Goal: Information Seeking & Learning: Learn about a topic

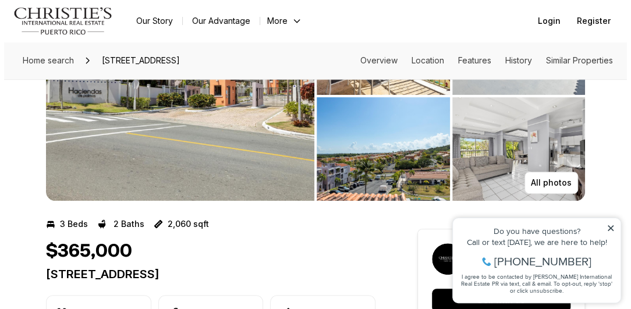
scroll to position [116, 0]
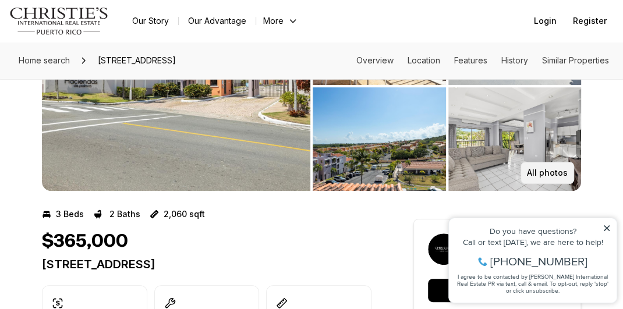
click at [536, 173] on p "All photos" at bounding box center [547, 172] width 41 height 9
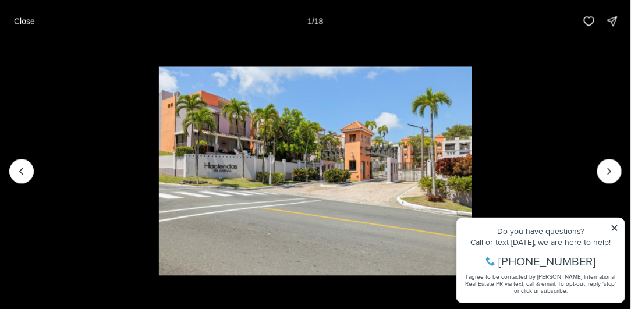
click at [614, 226] on li "1 of 18" at bounding box center [315, 171] width 631 height 258
click at [614, 230] on li "1 of 18" at bounding box center [315, 171] width 631 height 258
click at [613, 169] on icon "Next slide" at bounding box center [609, 171] width 12 height 12
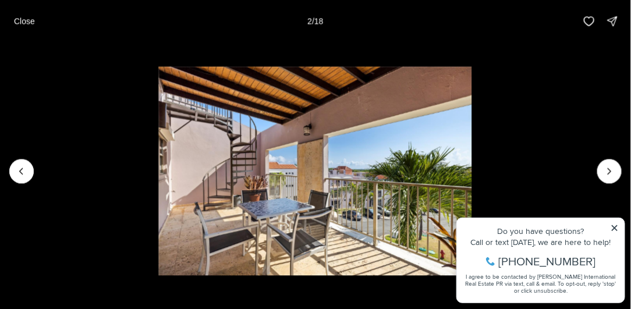
click at [595, 161] on li "2 of 18" at bounding box center [314, 171] width 631 height 258
drag, startPoint x: 588, startPoint y: 160, endPoint x: 612, endPoint y: 170, distance: 25.3
drag, startPoint x: 612, startPoint y: 170, endPoint x: 616, endPoint y: 228, distance: 57.8
click at [616, 228] on li "2 of 18" at bounding box center [314, 171] width 631 height 258
click at [611, 172] on icon "Next slide" at bounding box center [609, 171] width 12 height 12
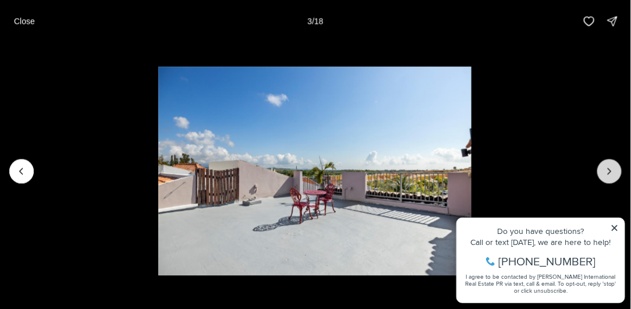
click at [611, 172] on icon "Next slide" at bounding box center [609, 171] width 12 height 12
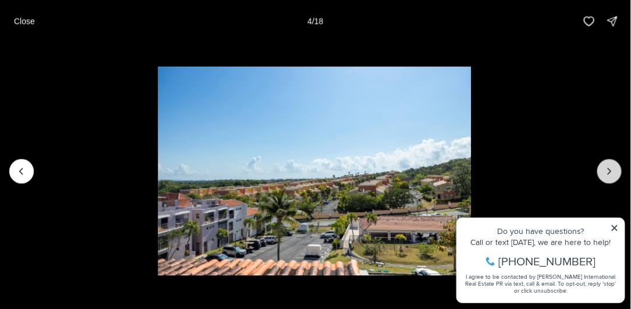
click at [611, 172] on icon "Next slide" at bounding box center [609, 171] width 12 height 12
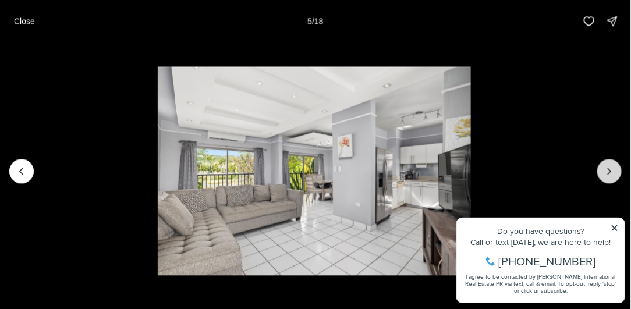
click at [604, 163] on button "Next slide" at bounding box center [609, 171] width 24 height 24
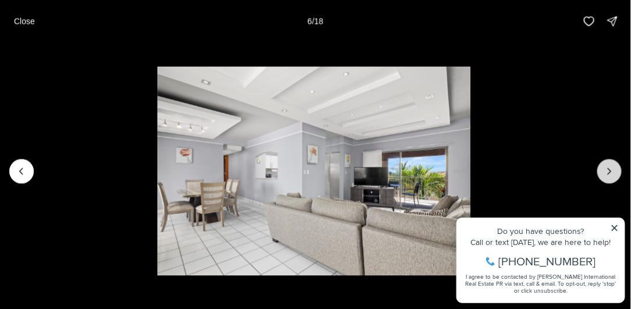
click at [602, 162] on button "Next slide" at bounding box center [609, 171] width 24 height 24
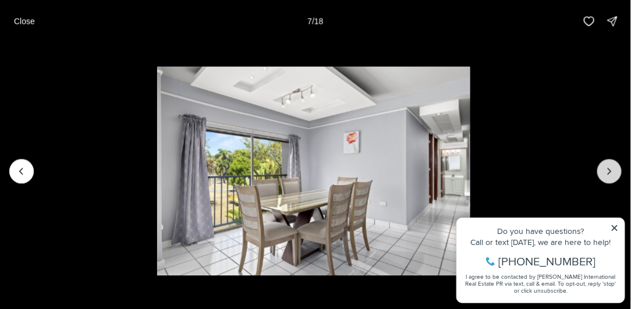
click at [602, 162] on button "Next slide" at bounding box center [609, 171] width 24 height 24
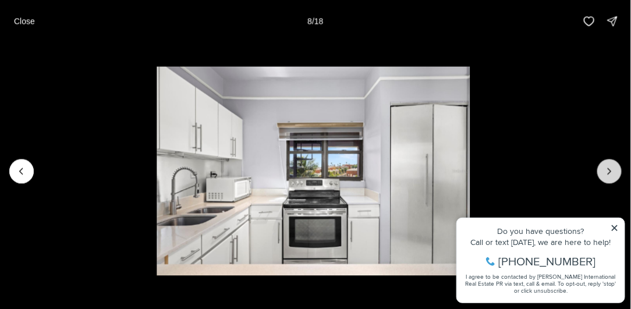
click at [604, 174] on icon "Next slide" at bounding box center [609, 171] width 12 height 12
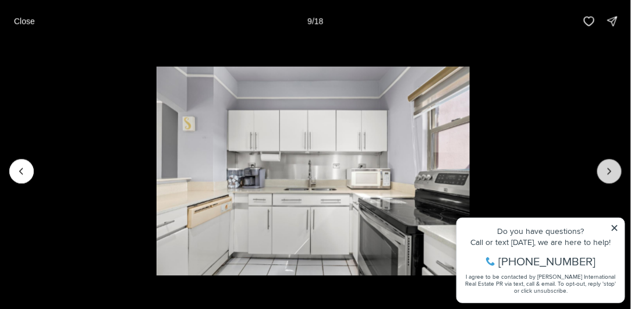
click at [608, 172] on icon "Next slide" at bounding box center [609, 171] width 12 height 12
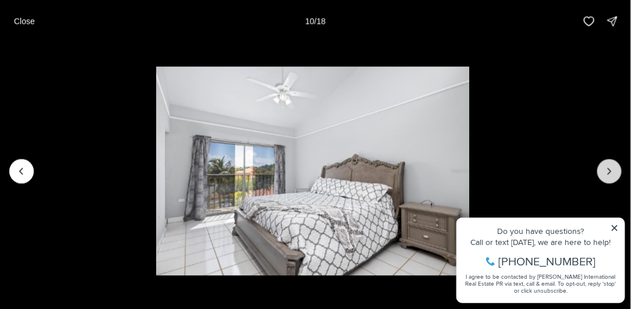
click at [608, 171] on icon "Next slide" at bounding box center [609, 171] width 12 height 12
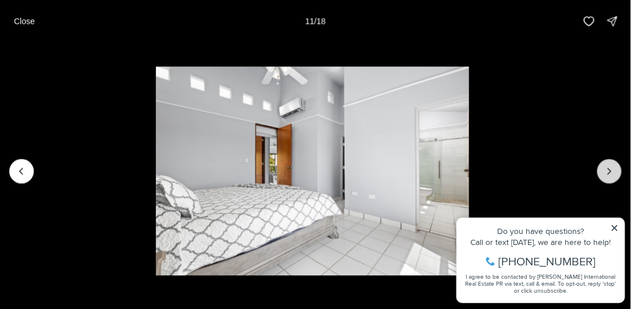
click at [608, 170] on icon "Next slide" at bounding box center [609, 171] width 12 height 12
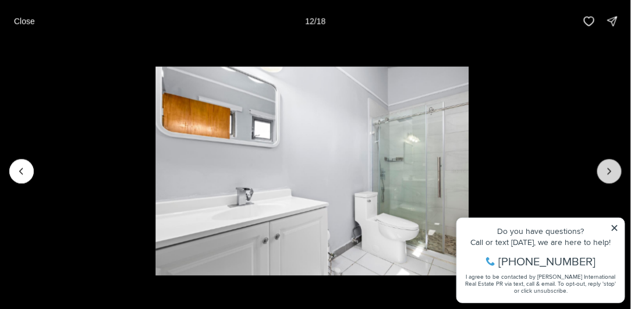
click at [600, 164] on button "Next slide" at bounding box center [609, 171] width 24 height 24
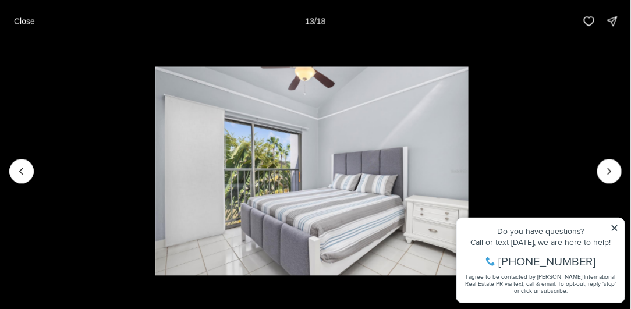
click at [599, 164] on li "13 of 18" at bounding box center [312, 171] width 631 height 258
click at [598, 162] on li "13 of 18" at bounding box center [312, 171] width 631 height 258
click at [612, 172] on icon "Next slide" at bounding box center [609, 171] width 12 height 12
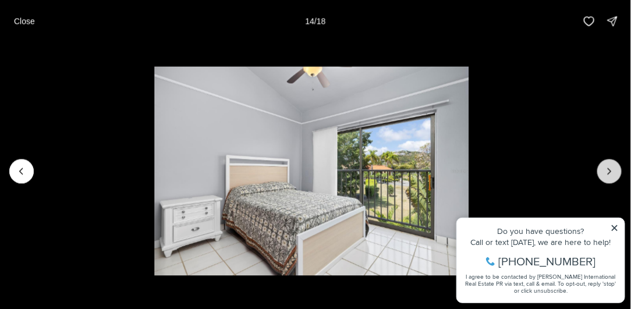
click at [612, 171] on icon "Next slide" at bounding box center [609, 171] width 12 height 12
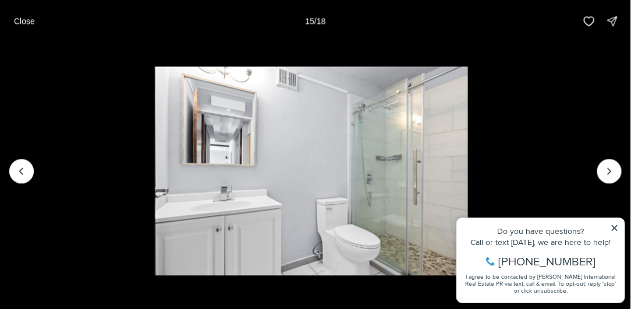
click at [588, 144] on li "15 of 18" at bounding box center [311, 171] width 631 height 258
click at [606, 168] on icon "Next slide" at bounding box center [609, 171] width 12 height 12
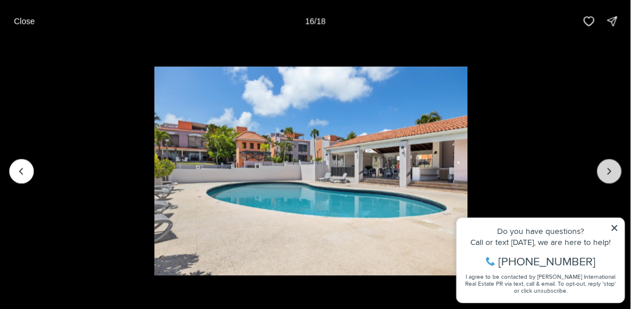
click at [606, 168] on icon "Next slide" at bounding box center [609, 171] width 12 height 12
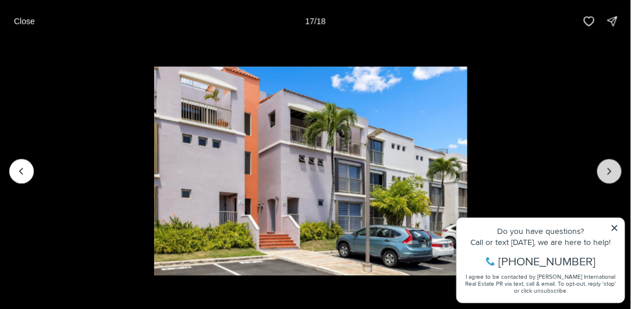
click at [606, 167] on icon "Next slide" at bounding box center [609, 171] width 12 height 12
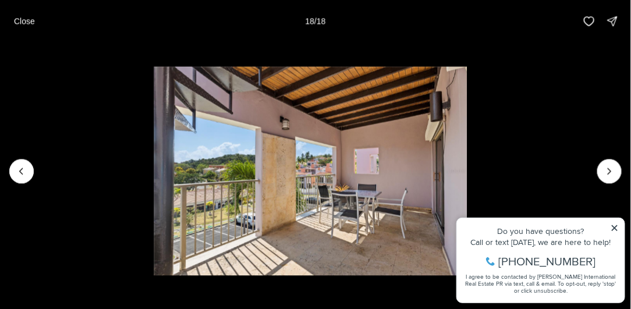
click at [606, 166] on div at bounding box center [609, 171] width 24 height 24
click at [609, 172] on div at bounding box center [609, 171] width 24 height 24
click at [611, 170] on div at bounding box center [609, 171] width 24 height 24
click at [613, 171] on div at bounding box center [609, 171] width 24 height 24
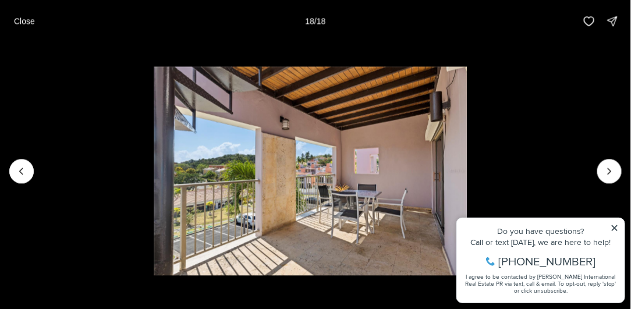
click at [614, 172] on div at bounding box center [609, 171] width 24 height 24
click at [607, 172] on div at bounding box center [609, 171] width 24 height 24
click at [333, 152] on img "18 of 18" at bounding box center [311, 170] width 314 height 209
drag, startPoint x: 166, startPoint y: 162, endPoint x: 198, endPoint y: 152, distance: 33.7
click at [170, 158] on img "18 of 18" at bounding box center [311, 170] width 314 height 209
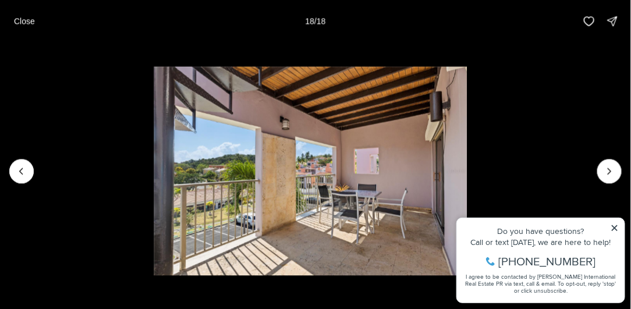
click at [612, 173] on div at bounding box center [609, 171] width 24 height 24
click at [614, 175] on div at bounding box center [609, 171] width 24 height 24
click at [521, 196] on li "18 of 18" at bounding box center [310, 171] width 631 height 258
drag, startPoint x: 576, startPoint y: 182, endPoint x: 609, endPoint y: 166, distance: 36.5
drag, startPoint x: 609, startPoint y: 166, endPoint x: 614, endPoint y: 226, distance: 59.5
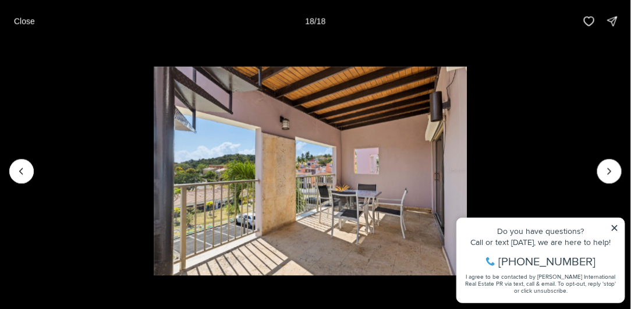
drag, startPoint x: 618, startPoint y: 228, endPoint x: 374, endPoint y: 198, distance: 245.6
drag, startPoint x: 374, startPoint y: 198, endPoint x: 347, endPoint y: 200, distance: 27.4
drag, startPoint x: 347, startPoint y: 200, endPoint x: 258, endPoint y: 211, distance: 89.7
drag, startPoint x: 314, startPoint y: 171, endPoint x: 271, endPoint y: 175, distance: 43.8
click at [271, 175] on img "18 of 18" at bounding box center [311, 170] width 314 height 209
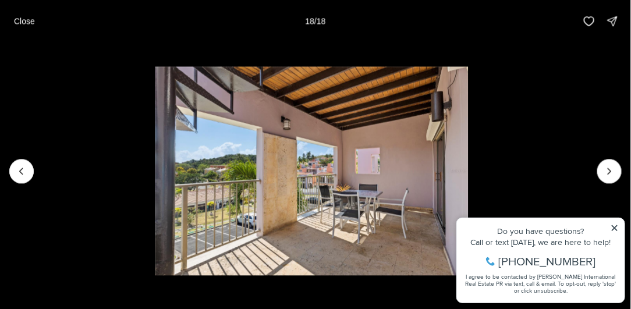
click at [468, 146] on img "18 of 18" at bounding box center [312, 170] width 314 height 209
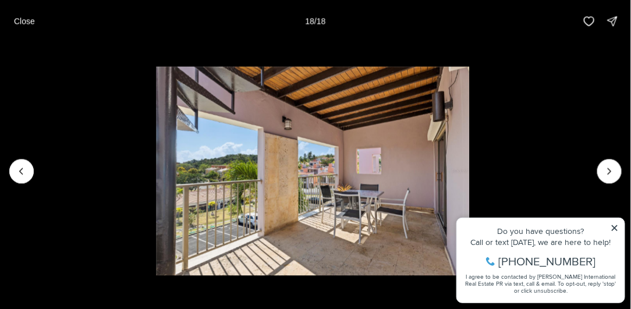
click at [470, 147] on img "18 of 18" at bounding box center [313, 170] width 314 height 209
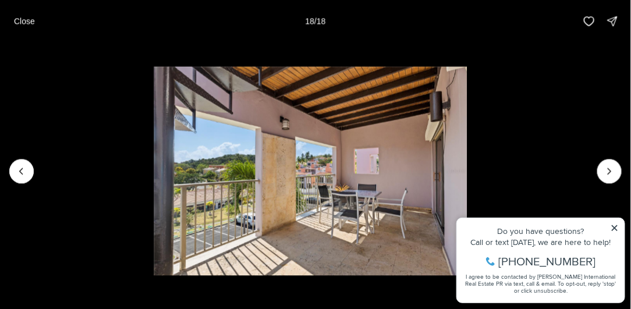
click at [321, 159] on img "18 of 18" at bounding box center [311, 170] width 314 height 209
click at [613, 225] on li "18 of 18" at bounding box center [310, 171] width 631 height 258
click at [614, 228] on li "18 of 18" at bounding box center [310, 171] width 631 height 258
drag, startPoint x: 610, startPoint y: 226, endPoint x: 617, endPoint y: 228, distance: 6.5
drag, startPoint x: 617, startPoint y: 228, endPoint x: 280, endPoint y: 189, distance: 339.2
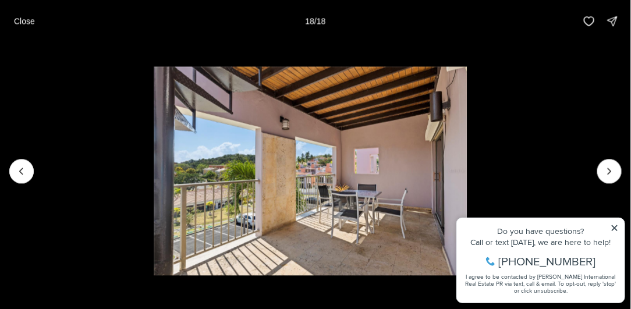
drag, startPoint x: 280, startPoint y: 189, endPoint x: 251, endPoint y: 179, distance: 30.0
drag, startPoint x: 16, startPoint y: 169, endPoint x: 9, endPoint y: 173, distance: 7.8
drag, startPoint x: 9, startPoint y: 173, endPoint x: 269, endPoint y: 186, distance: 260.5
drag, startPoint x: 269, startPoint y: 186, endPoint x: 12, endPoint y: 180, distance: 257.9
drag, startPoint x: 12, startPoint y: 180, endPoint x: 10, endPoint y: 168, distance: 12.3
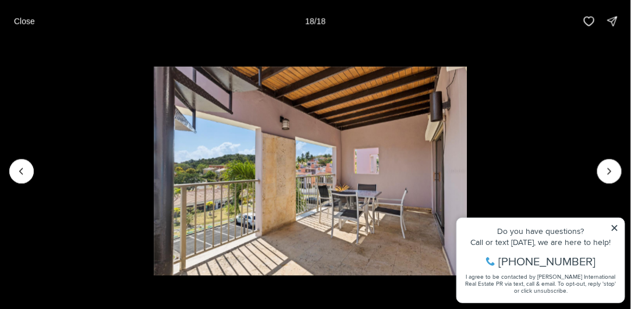
drag, startPoint x: 21, startPoint y: 174, endPoint x: 610, endPoint y: 172, distance: 589.5
drag, startPoint x: 610, startPoint y: 172, endPoint x: 17, endPoint y: 176, distance: 593.5
drag, startPoint x: 17, startPoint y: 175, endPoint x: 616, endPoint y: 233, distance: 602.1
drag, startPoint x: 615, startPoint y: 228, endPoint x: 449, endPoint y: 254, distance: 167.9
drag, startPoint x: 449, startPoint y: 254, endPoint x: 613, endPoint y: 22, distance: 284.3
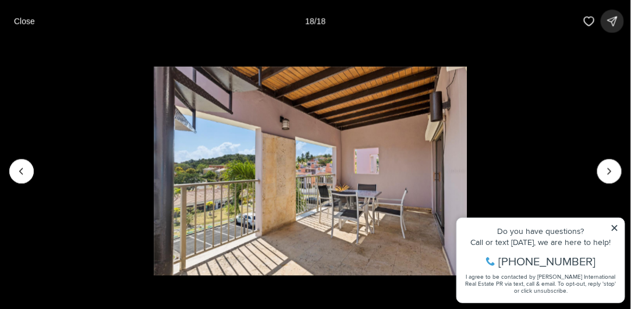
drag, startPoint x: 613, startPoint y: 22, endPoint x: 610, endPoint y: 15, distance: 7.6
drag, startPoint x: 611, startPoint y: 16, endPoint x: 22, endPoint y: 173, distance: 609.3
drag, startPoint x: 22, startPoint y: 173, endPoint x: 327, endPoint y: 171, distance: 304.9
